Goal: Information Seeking & Learning: Learn about a topic

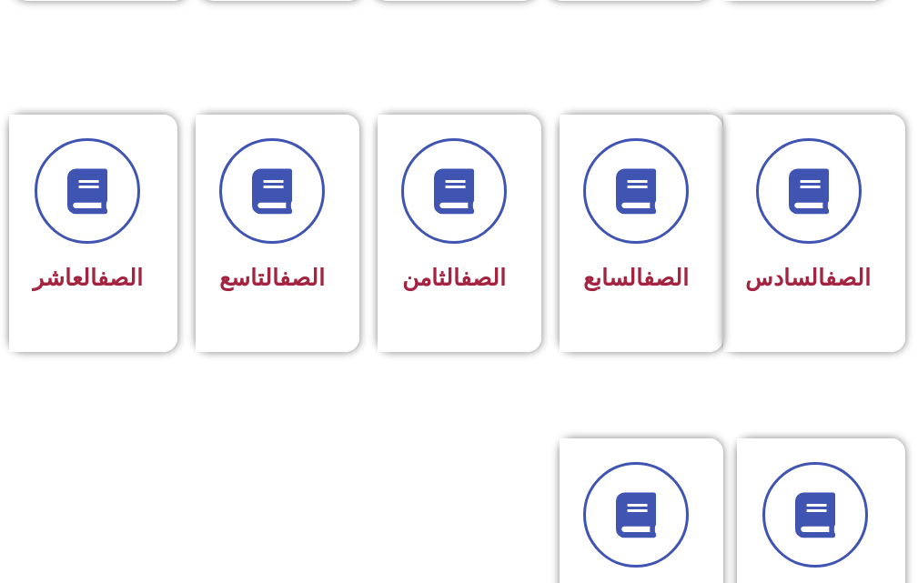
scroll to position [818, 0]
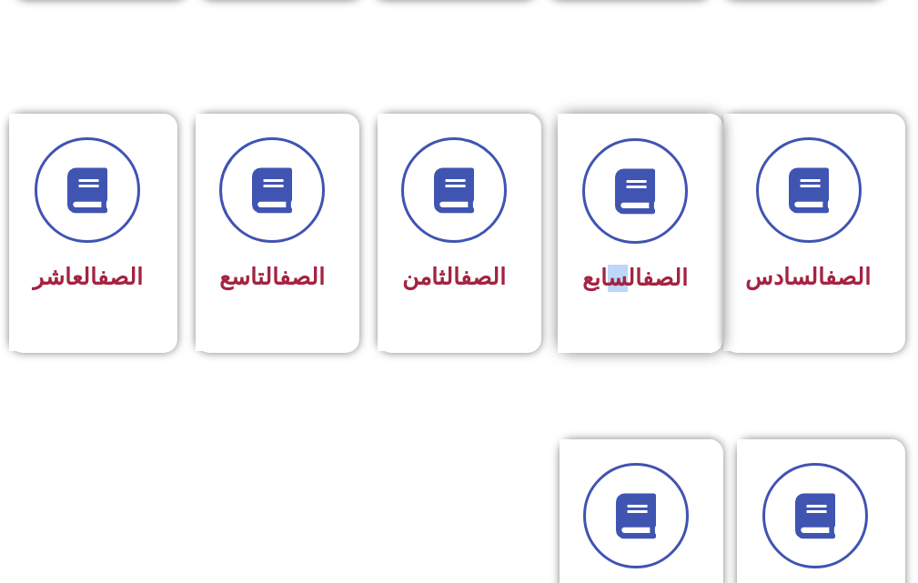
click at [616, 267] on span "الصف السابع" at bounding box center [634, 278] width 105 height 26
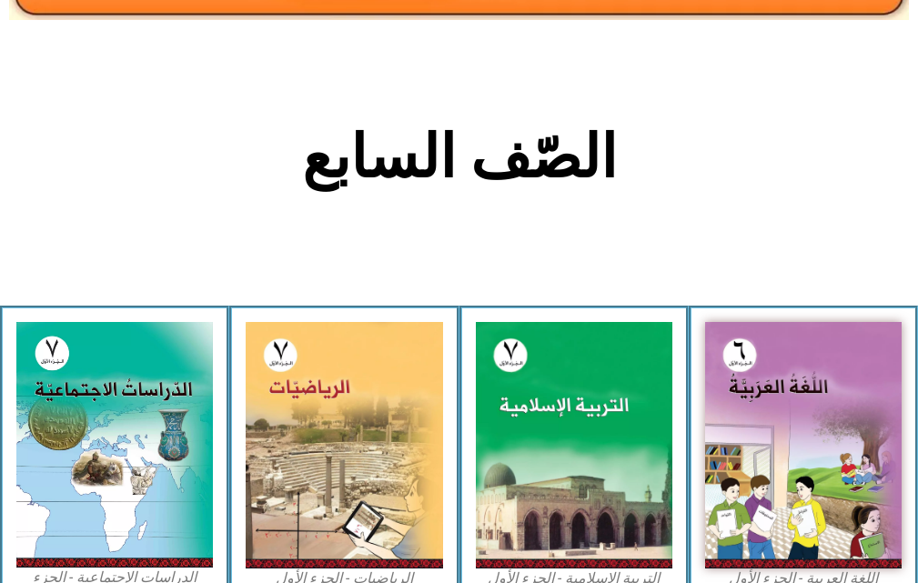
scroll to position [455, 0]
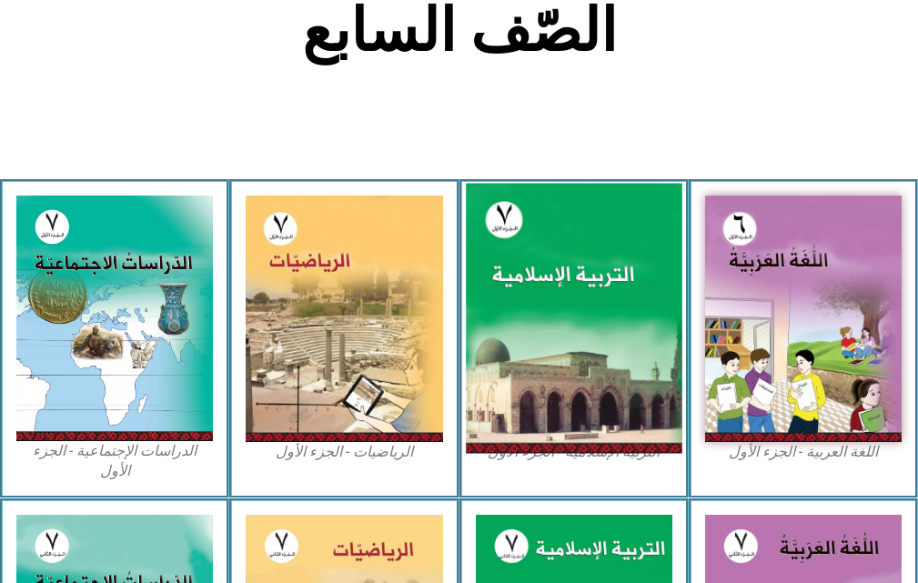
click at [592, 330] on img at bounding box center [574, 319] width 216 height 270
click at [585, 285] on img at bounding box center [574, 319] width 216 height 270
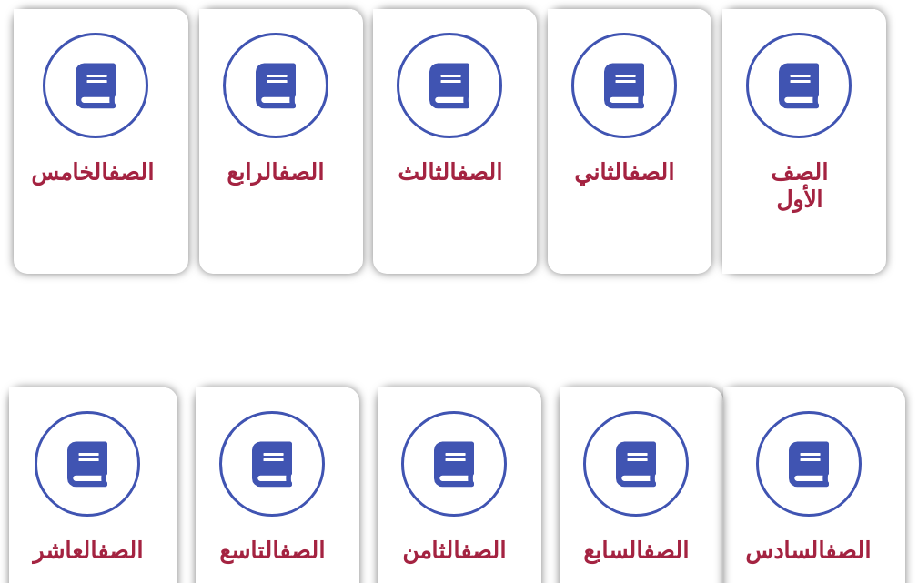
scroll to position [546, 0]
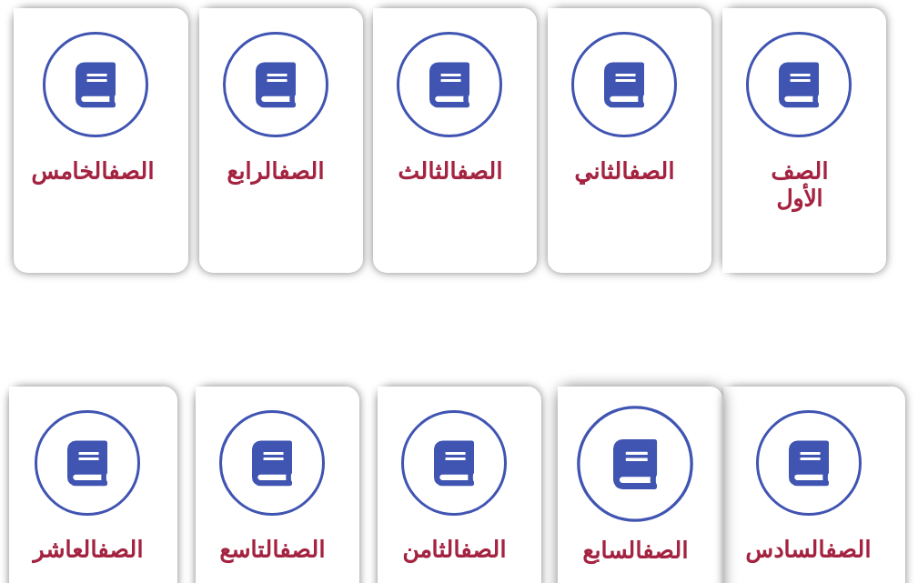
click at [649, 490] on span at bounding box center [635, 464] width 116 height 116
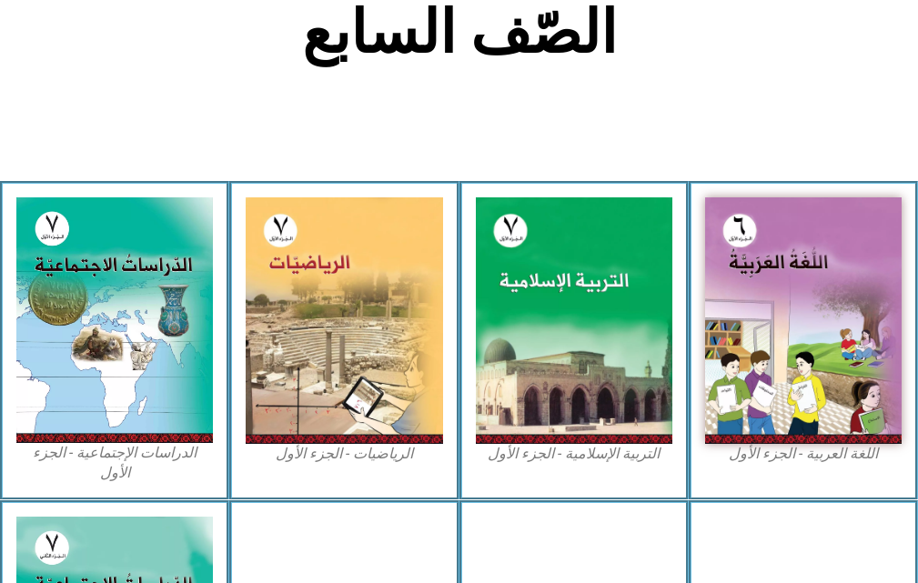
scroll to position [455, 0]
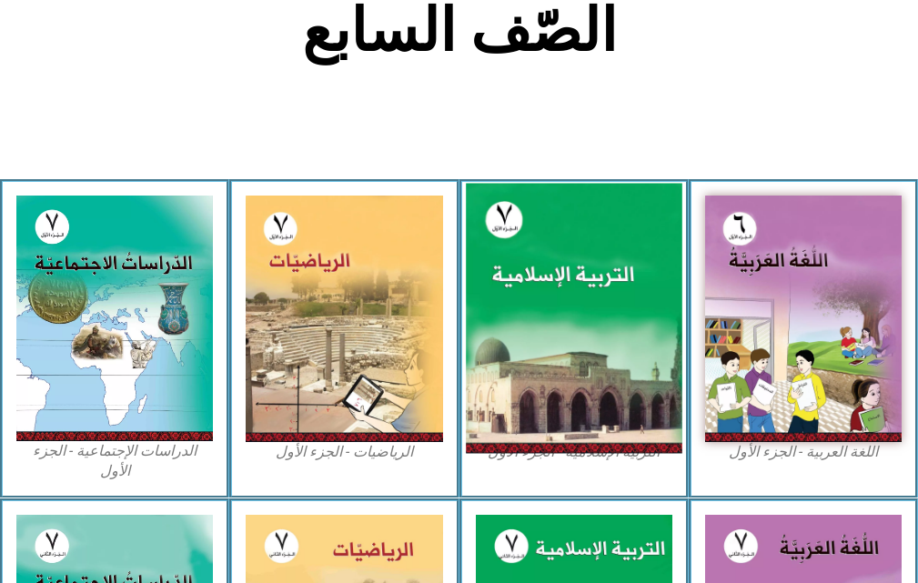
click at [586, 404] on img at bounding box center [574, 319] width 216 height 270
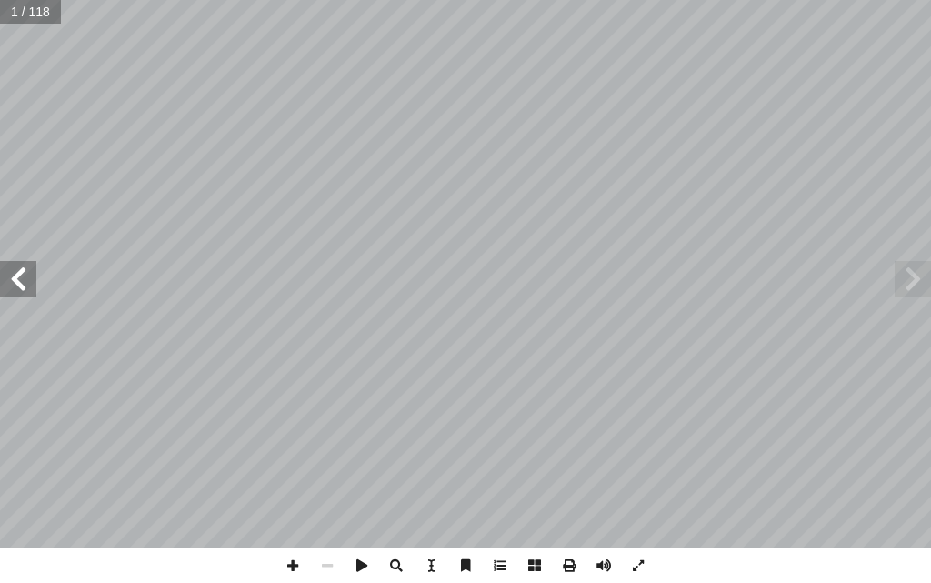
click at [20, 276] on span at bounding box center [18, 279] width 36 height 36
click at [20, 277] on span at bounding box center [18, 279] width 36 height 36
click at [7, 285] on span at bounding box center [18, 279] width 36 height 36
click at [23, 285] on span at bounding box center [18, 279] width 36 height 36
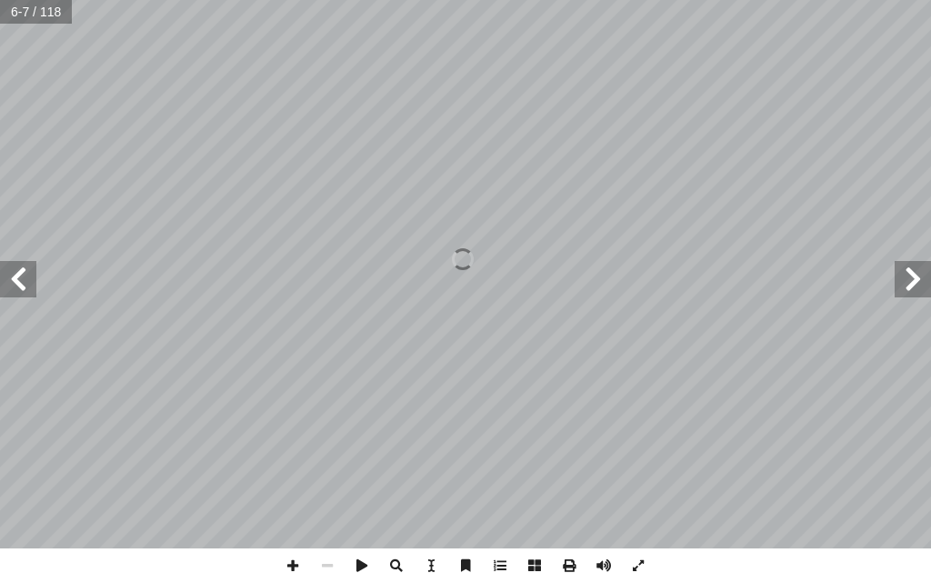
click at [23, 285] on span at bounding box center [18, 279] width 36 height 36
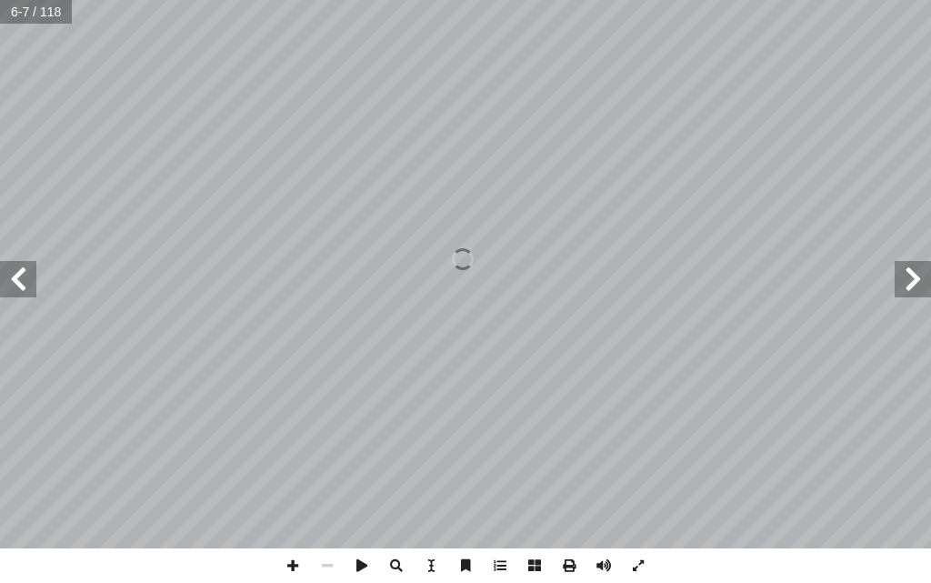
click at [23, 285] on span at bounding box center [18, 279] width 36 height 36
click at [913, 296] on span at bounding box center [913, 279] width 36 height 36
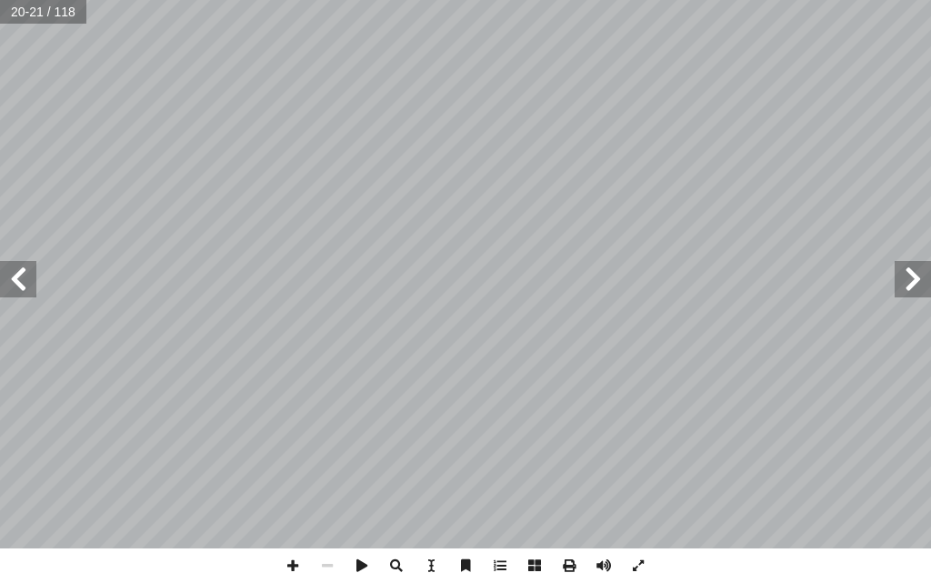
click at [913, 296] on span at bounding box center [913, 279] width 36 height 36
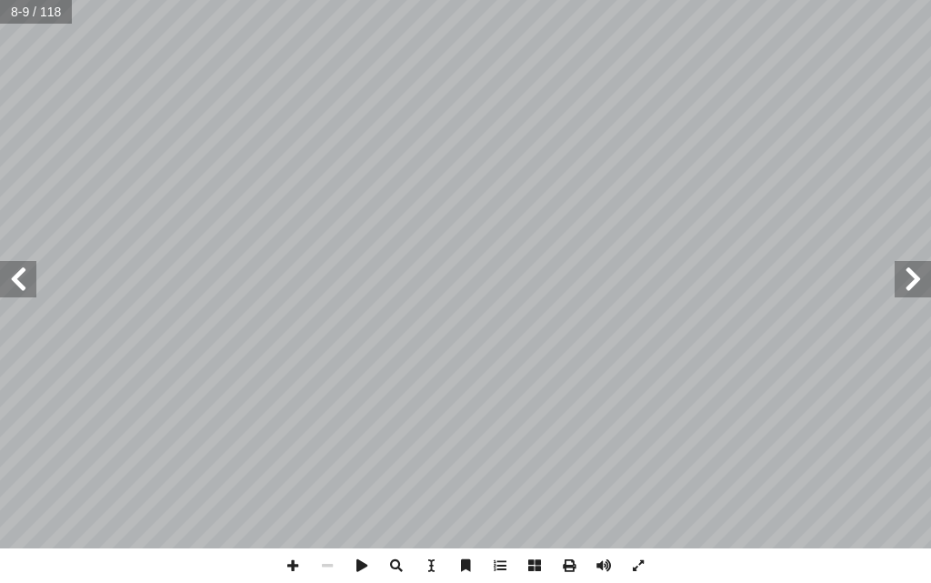
click at [913, 296] on span at bounding box center [913, 279] width 36 height 36
click at [30, 283] on span at bounding box center [18, 279] width 36 height 36
click at [287, 556] on span at bounding box center [293, 565] width 35 height 35
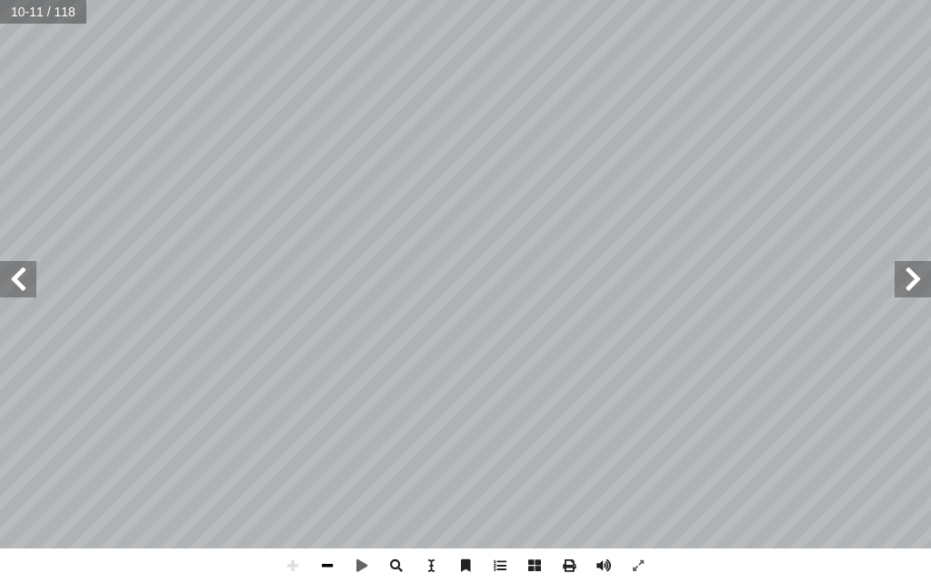
click at [329, 565] on span at bounding box center [327, 565] width 35 height 35
click at [299, 564] on span at bounding box center [293, 565] width 35 height 35
click at [293, 564] on span at bounding box center [293, 565] width 35 height 35
click at [298, 565] on span at bounding box center [293, 565] width 35 height 35
click at [18, 285] on span at bounding box center [18, 279] width 36 height 36
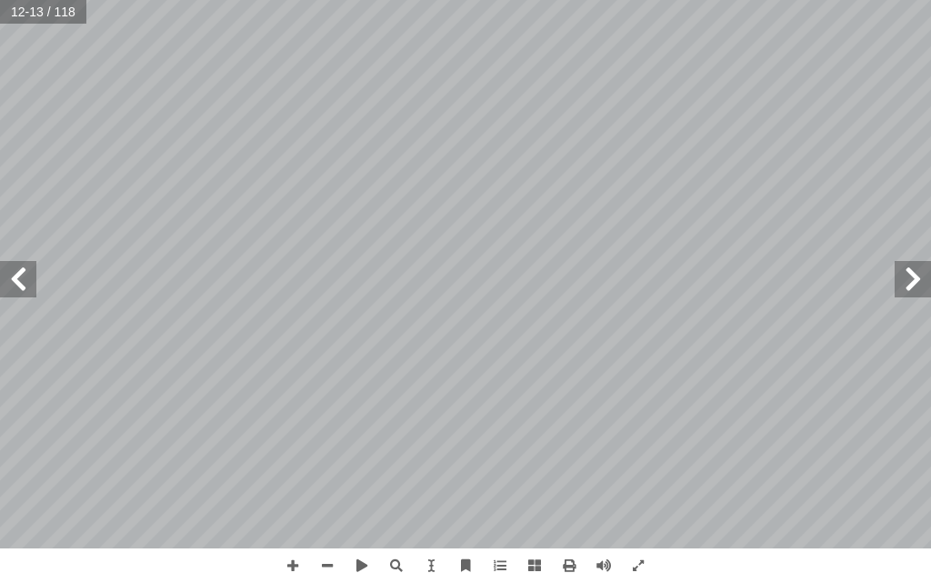
click at [919, 282] on span at bounding box center [913, 279] width 36 height 36
click at [287, 558] on span at bounding box center [293, 565] width 35 height 35
click at [87, 0] on html "الصفحة الرئيسية الصف الأول الصف الثاني الصف الثالث الصف الرابع الصف الخامس الصف…" at bounding box center [465, 61] width 931 height 123
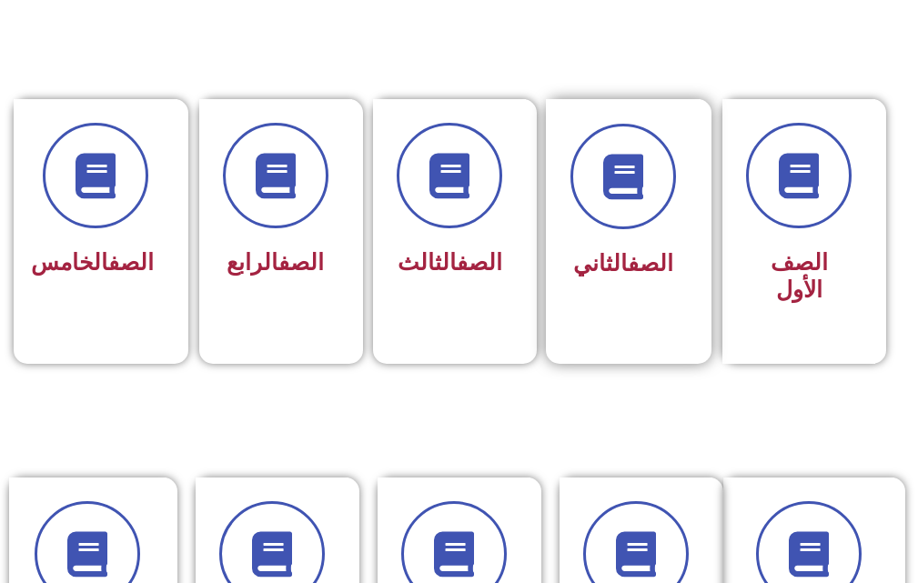
scroll to position [637, 0]
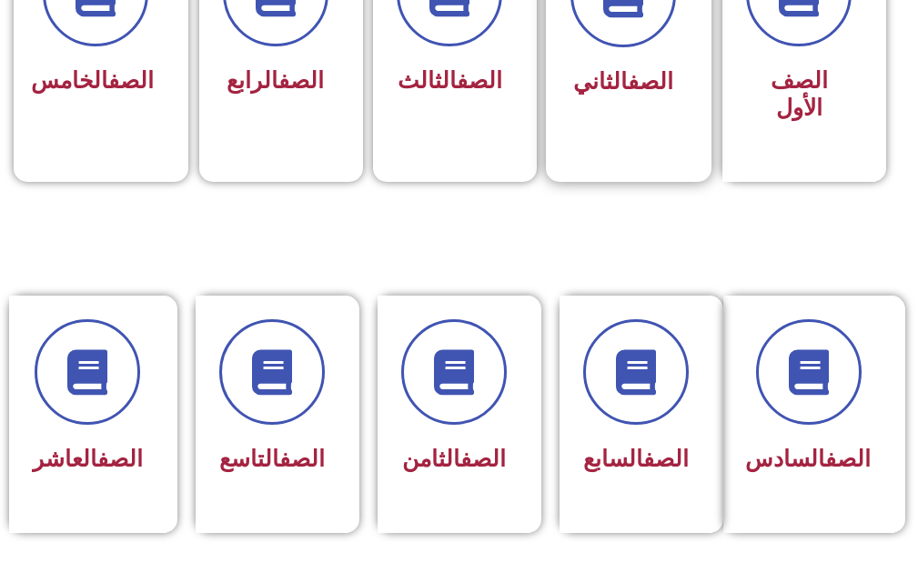
click at [655, 311] on div "الصف السابع" at bounding box center [635, 414] width 153 height 237
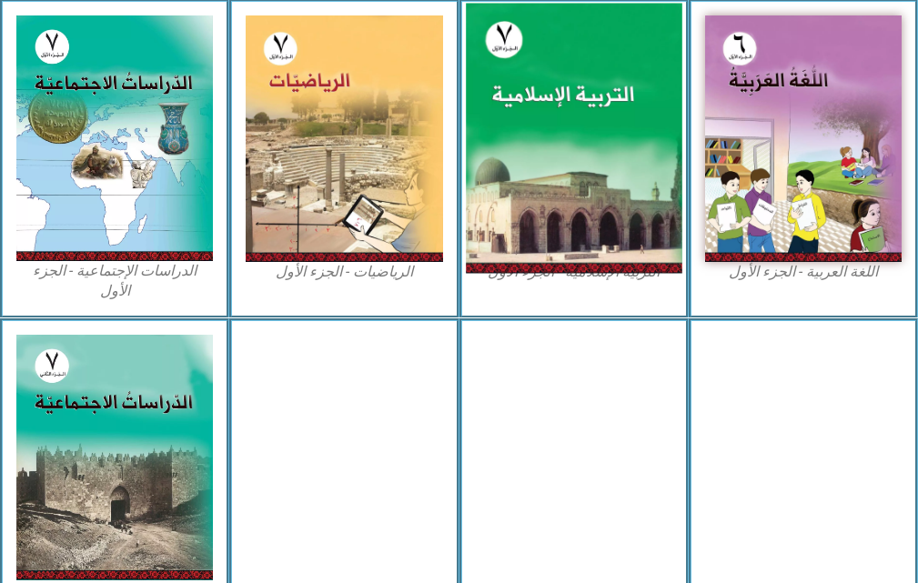
scroll to position [637, 0]
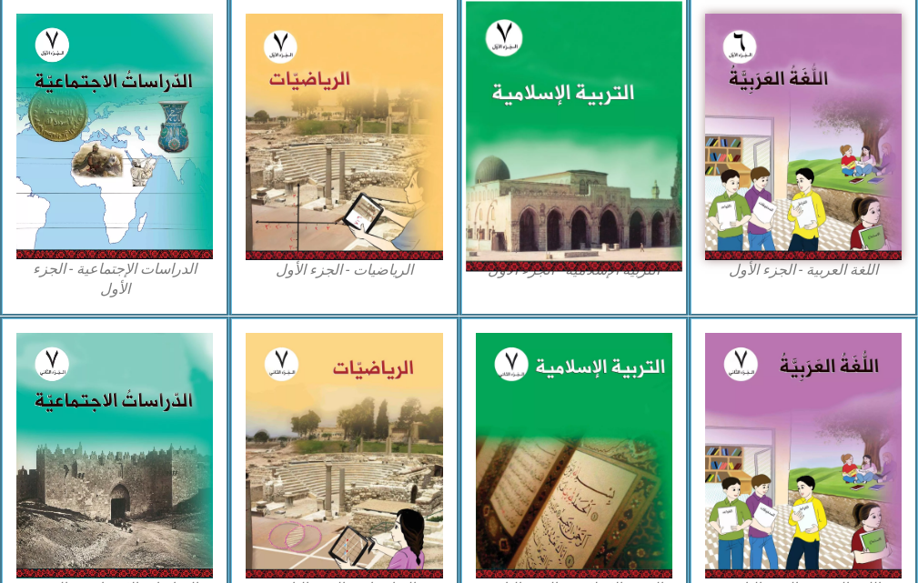
click at [579, 238] on img at bounding box center [574, 137] width 216 height 270
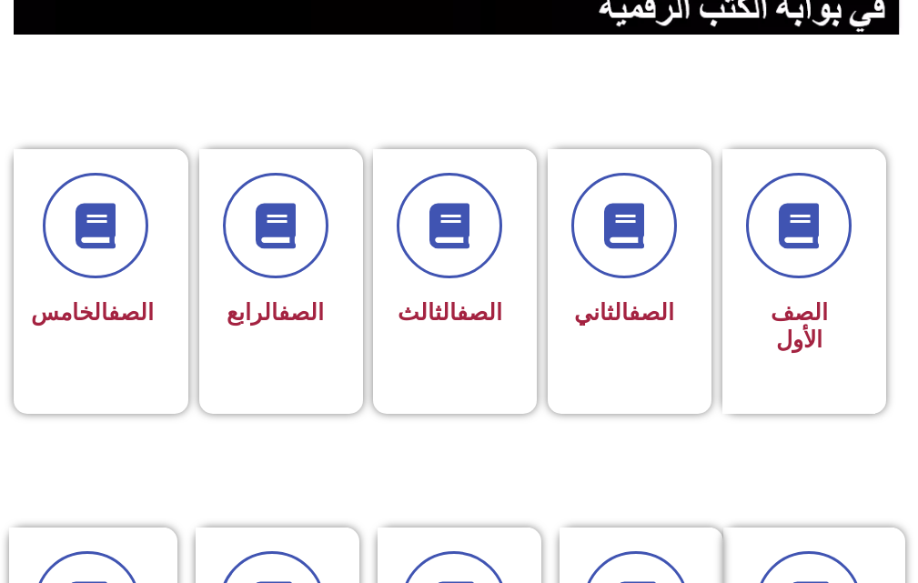
scroll to position [637, 0]
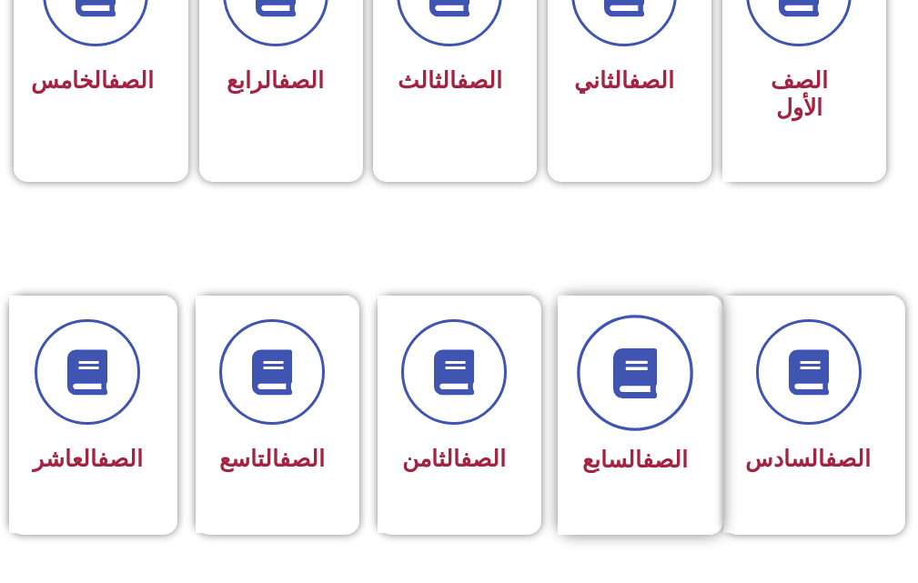
click at [595, 342] on span at bounding box center [635, 374] width 116 height 116
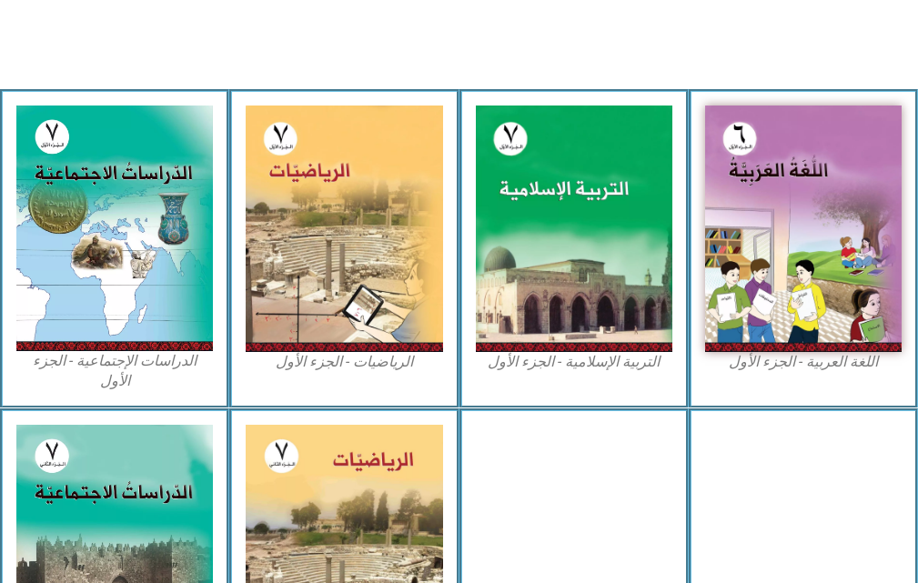
scroll to position [546, 0]
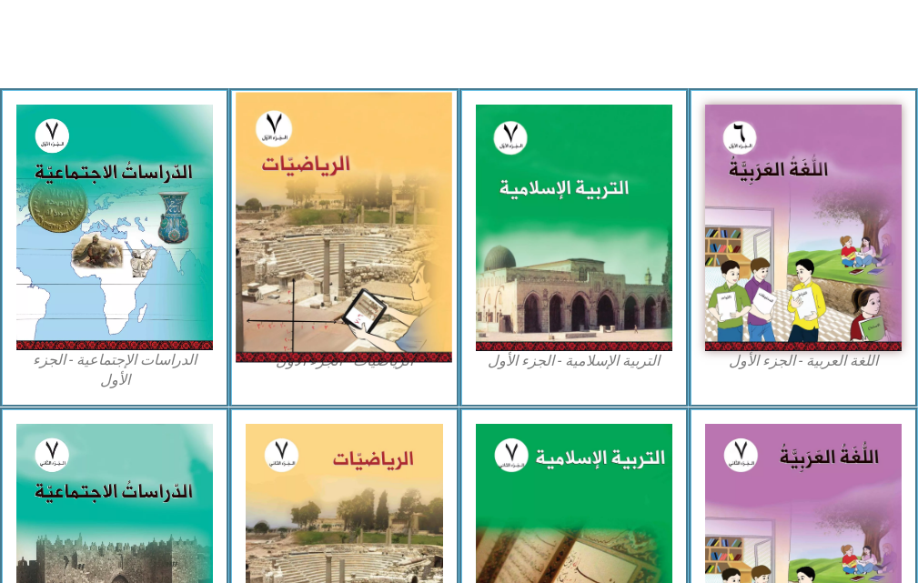
click at [414, 267] on img at bounding box center [344, 228] width 216 height 270
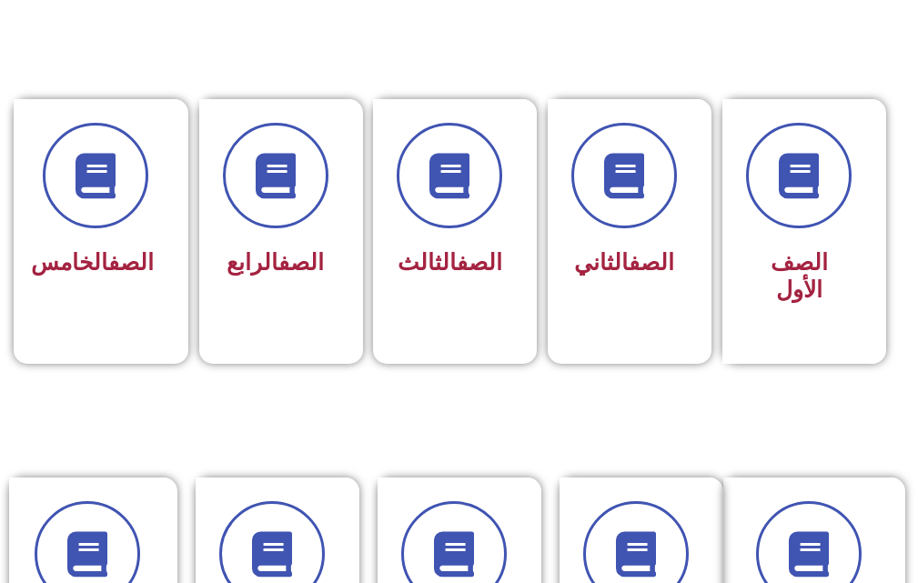
scroll to position [637, 0]
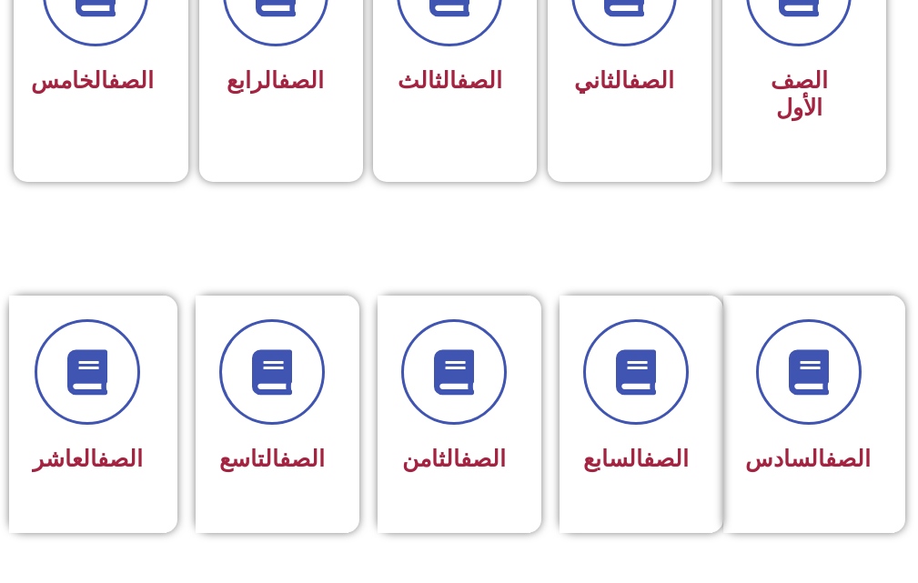
click at [627, 393] on icon at bounding box center [635, 371] width 45 height 45
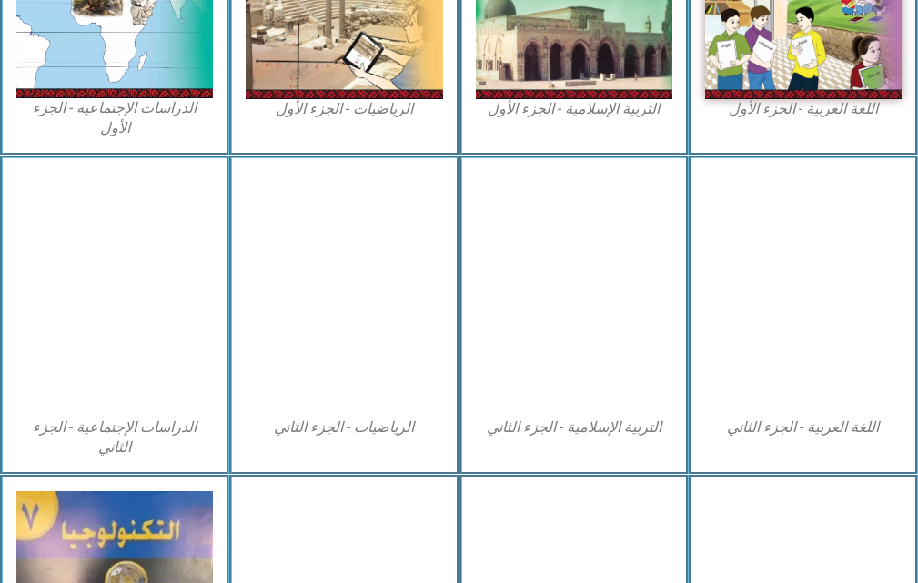
scroll to position [818, 0]
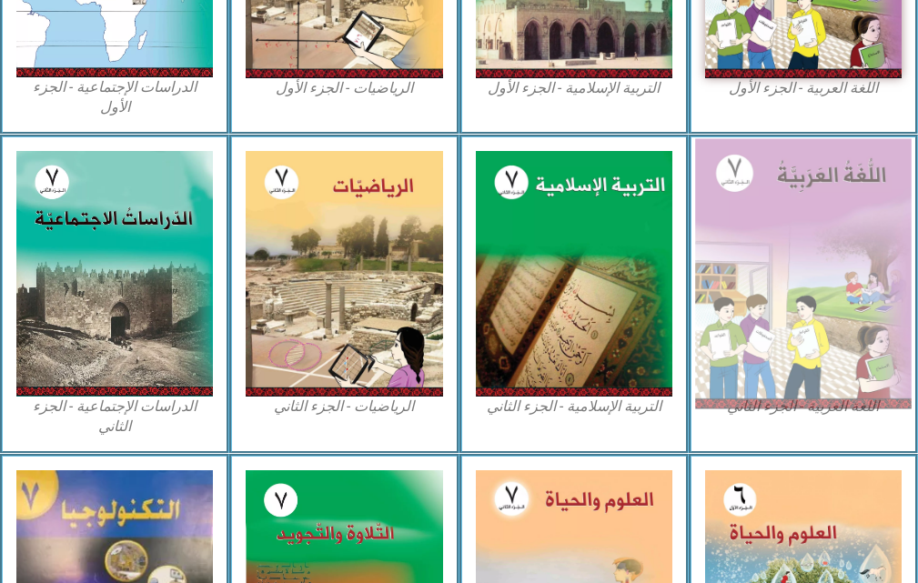
click at [740, 355] on img at bounding box center [803, 273] width 216 height 270
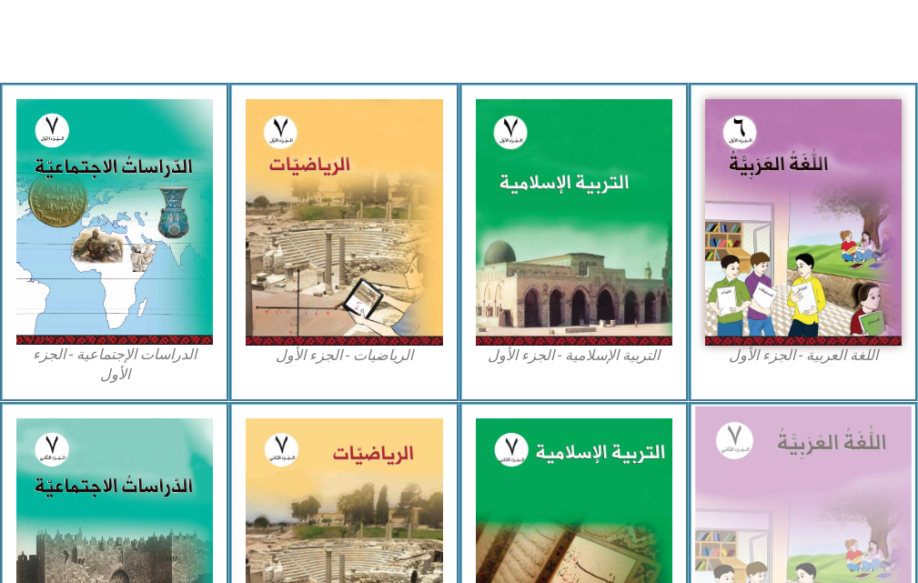
scroll to position [519, 0]
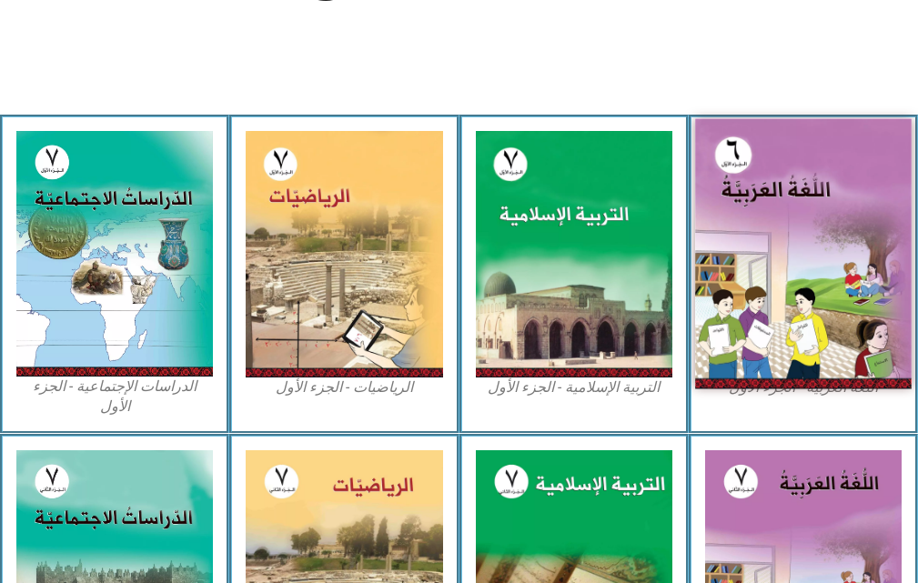
click at [740, 159] on img at bounding box center [803, 254] width 216 height 270
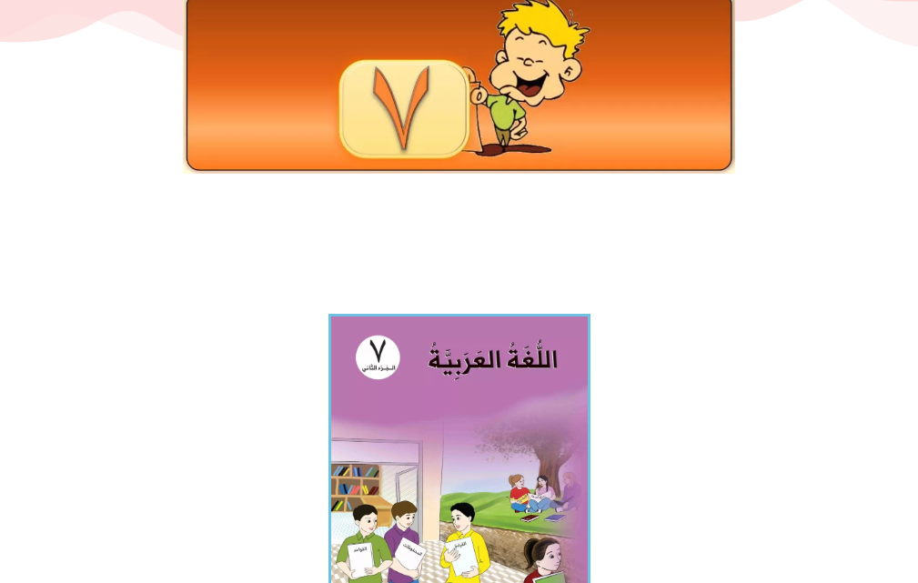
scroll to position [455, 0]
